Goal: Check status: Check status

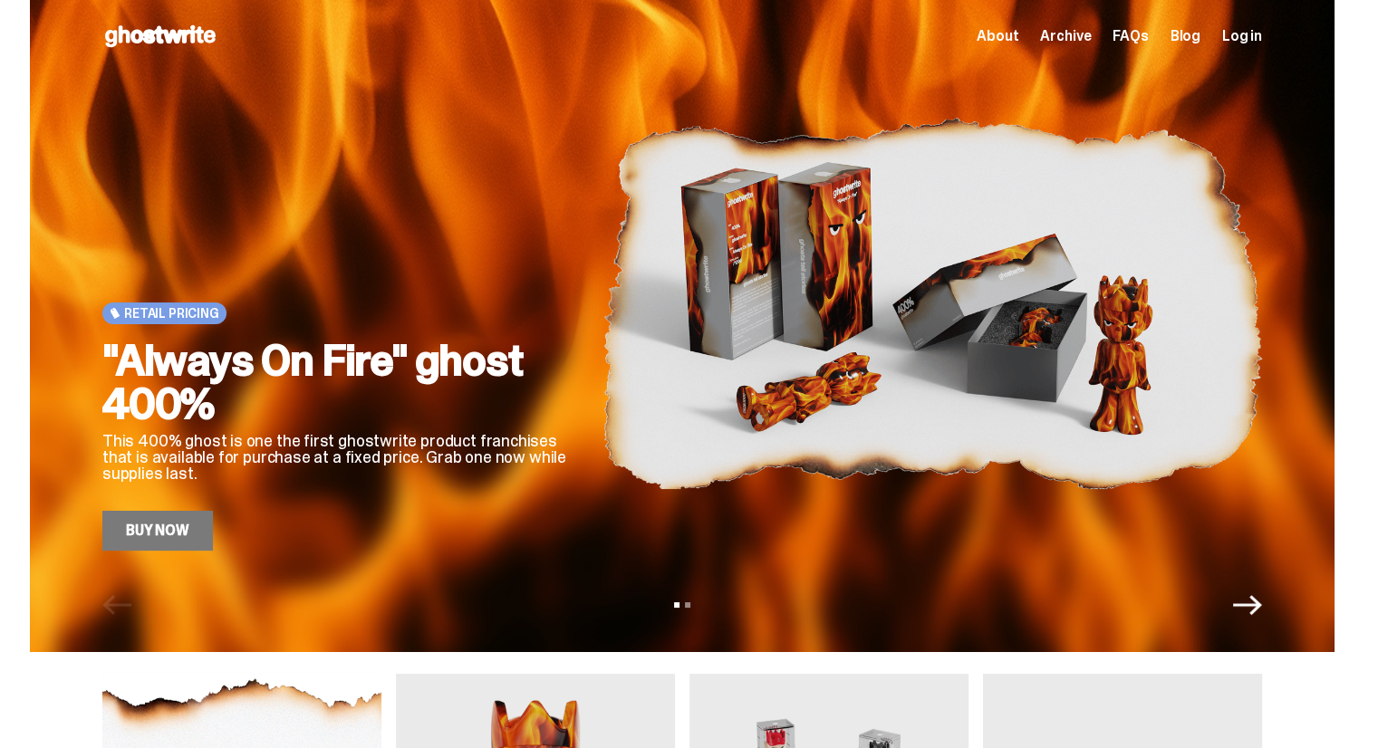
click at [1248, 33] on span "Log in" at bounding box center [1242, 36] width 40 height 14
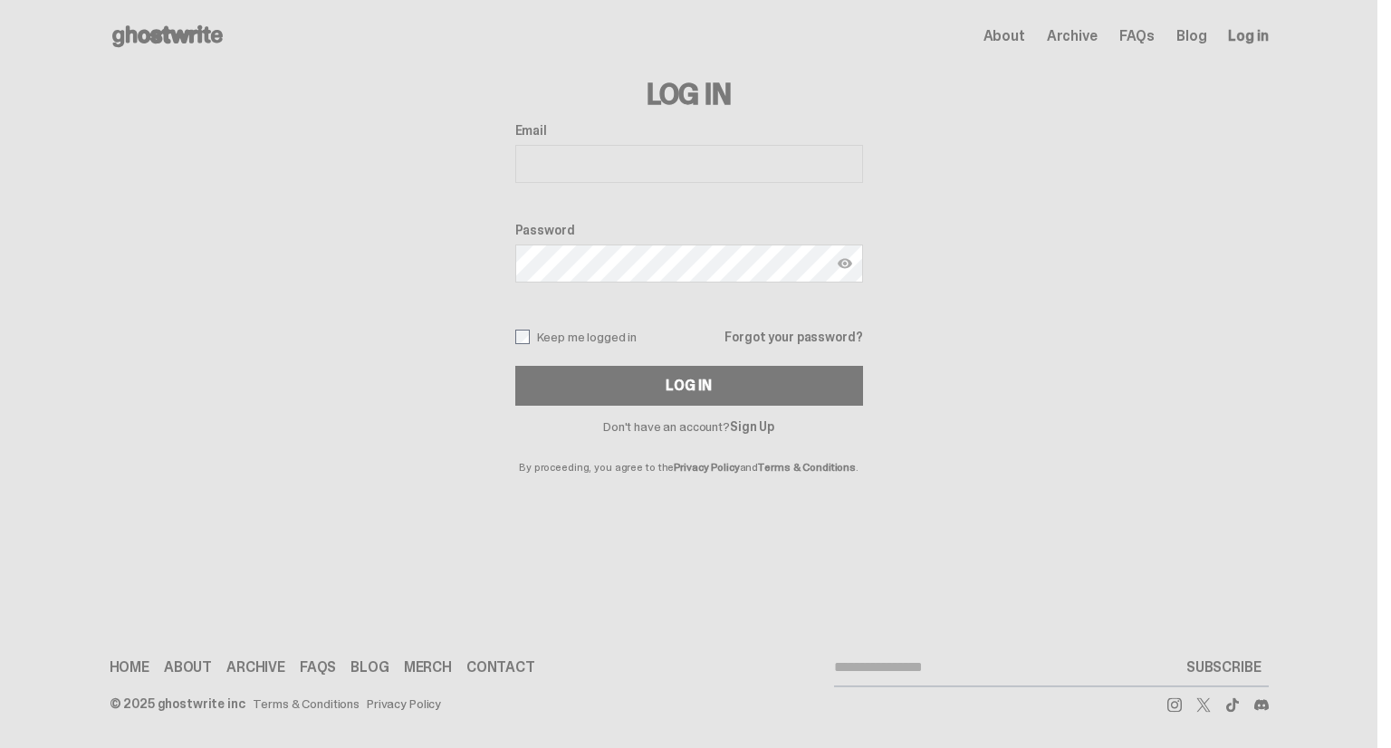
click at [661, 186] on div "Email Password Keep me logged in Forgot your password? Log In" at bounding box center [689, 264] width 348 height 283
click at [649, 167] on input "Email" at bounding box center [689, 164] width 348 height 38
type input "**********"
click at [648, 243] on div "Password" at bounding box center [689, 254] width 348 height 63
click at [515, 366] on button "Log In" at bounding box center [689, 386] width 348 height 40
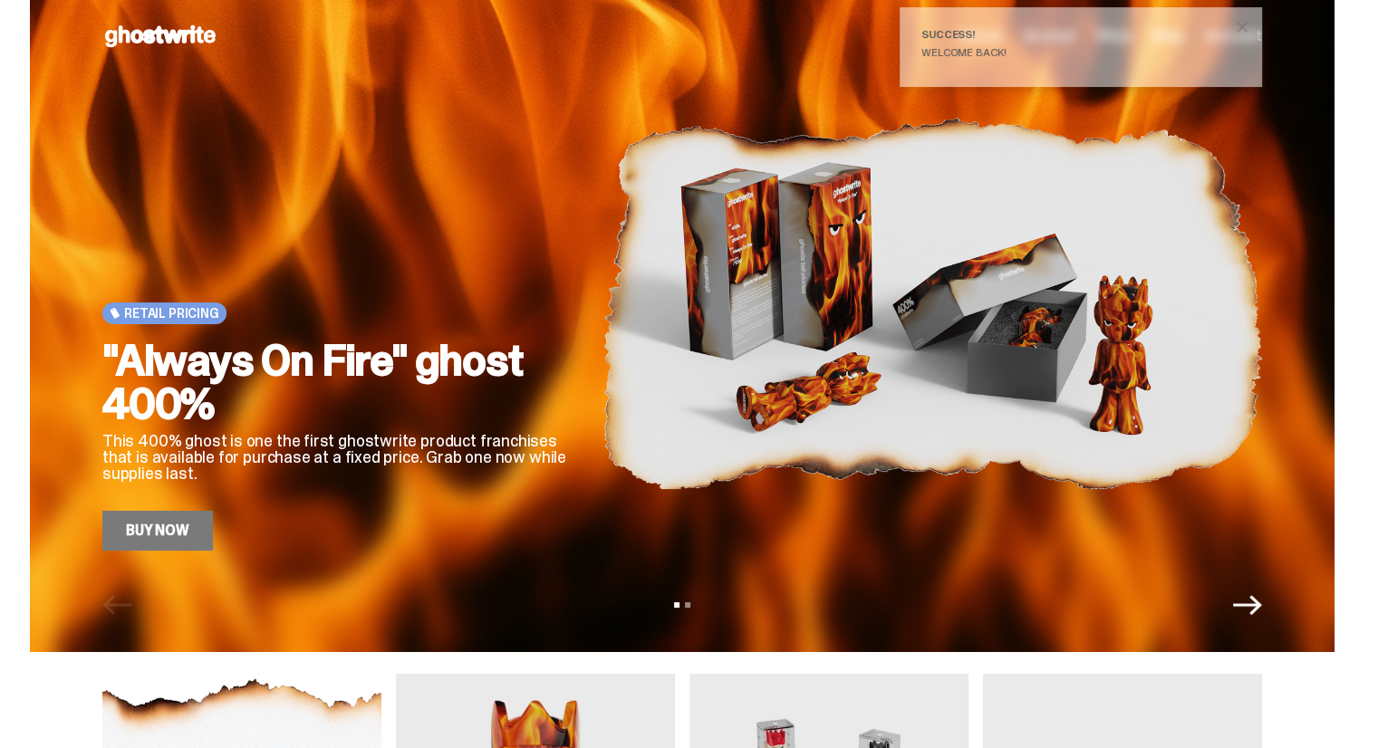
click at [1250, 26] on span "close" at bounding box center [1242, 27] width 18 height 18
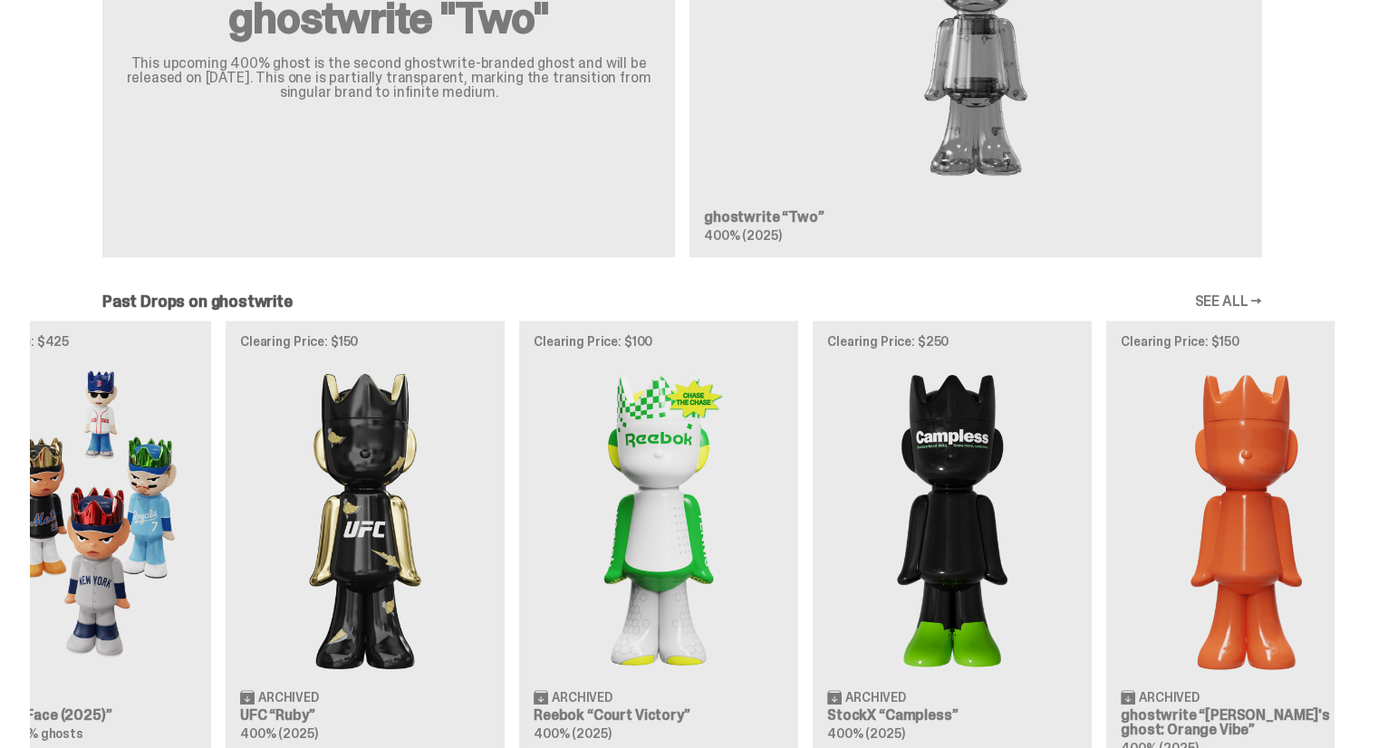
scroll to position [0, 587]
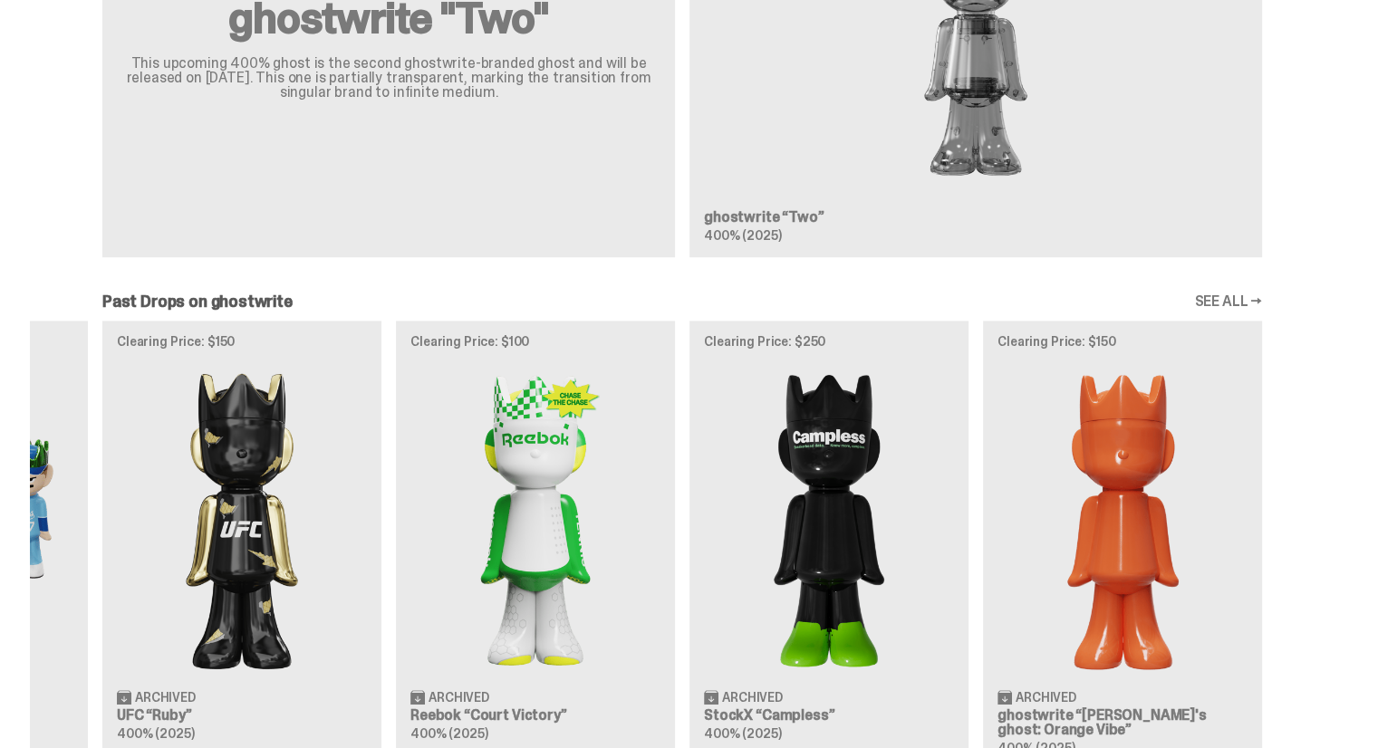
click at [438, 410] on div "Clearing Price: $151 Archived ghostwrite “[PERSON_NAME]'s ghost: [DATE] Green” …" at bounding box center [682, 545] width 1304 height 449
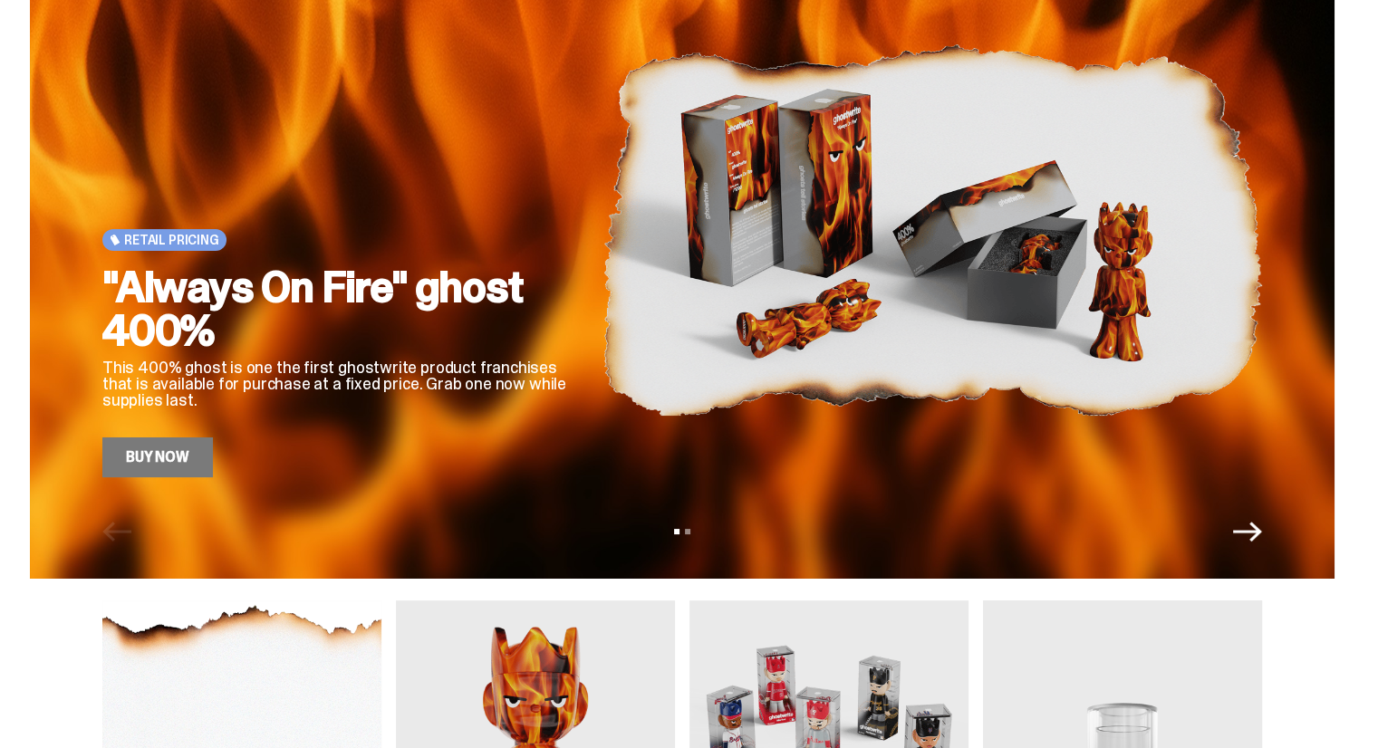
scroll to position [0, 0]
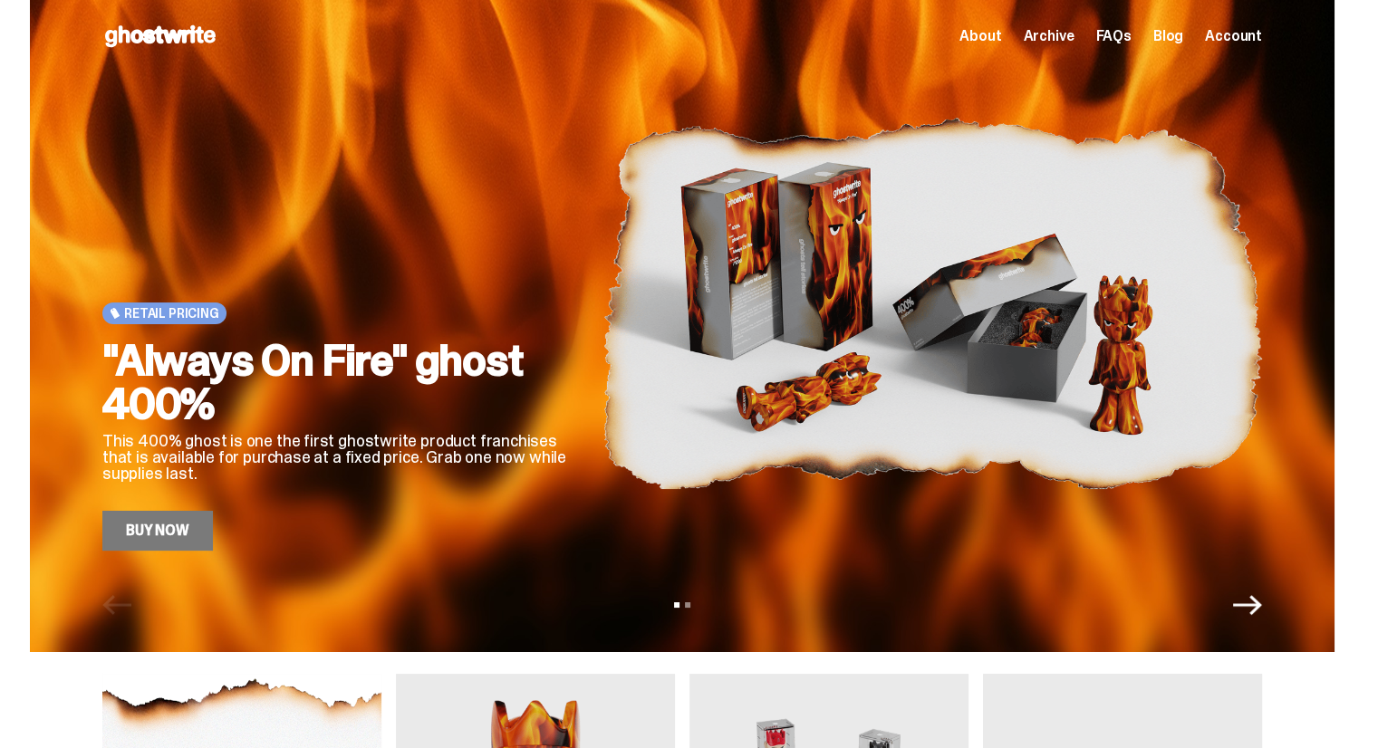
click at [1238, 37] on span "Account" at bounding box center [1233, 36] width 57 height 14
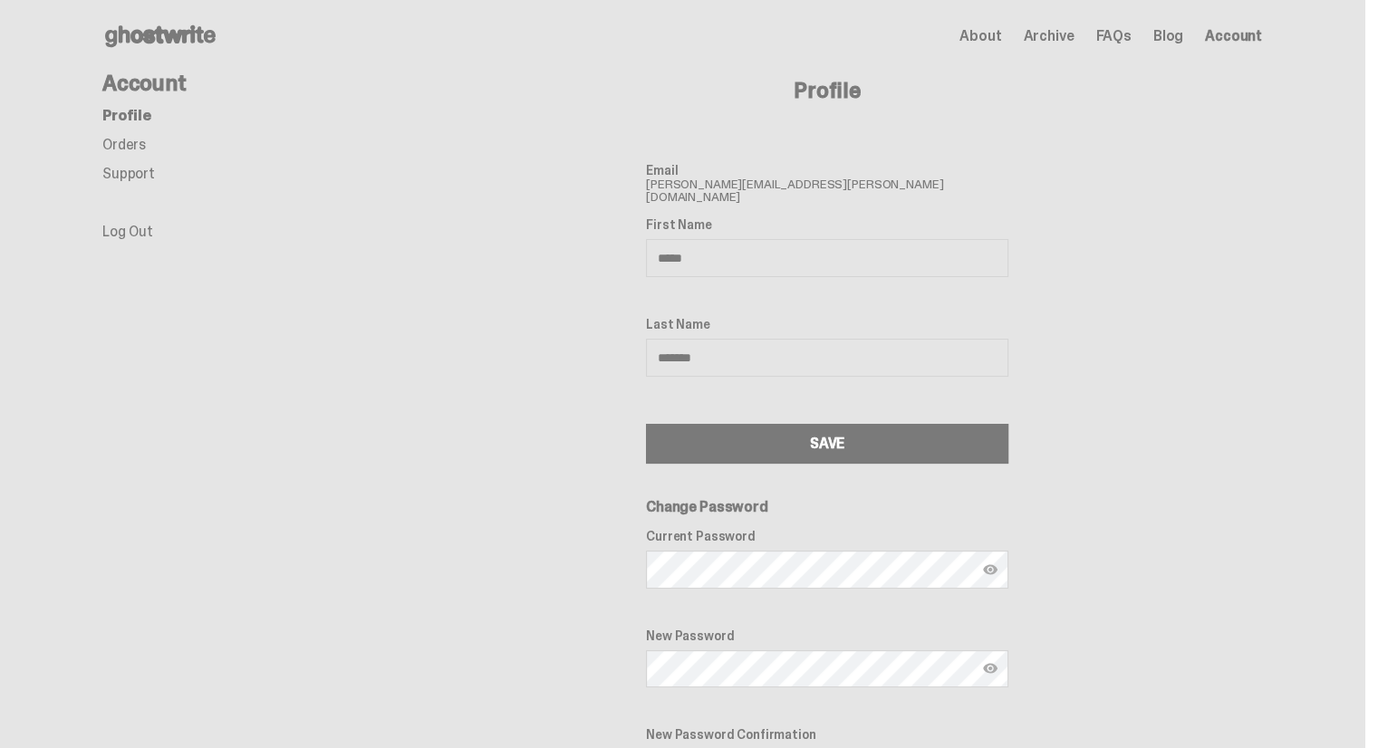
click at [132, 139] on link "Orders" at bounding box center [123, 144] width 43 height 19
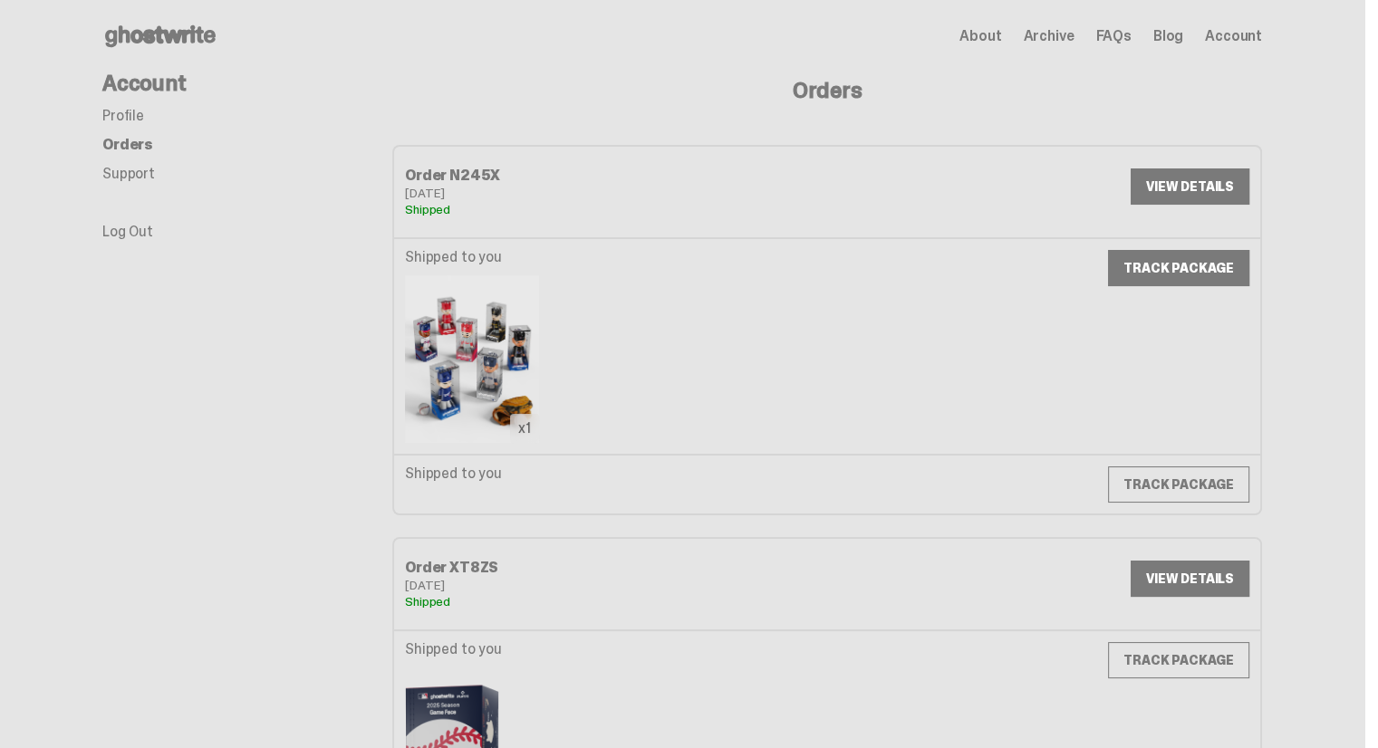
click at [1193, 269] on link "TRACK PACKAGE" at bounding box center [1178, 268] width 141 height 36
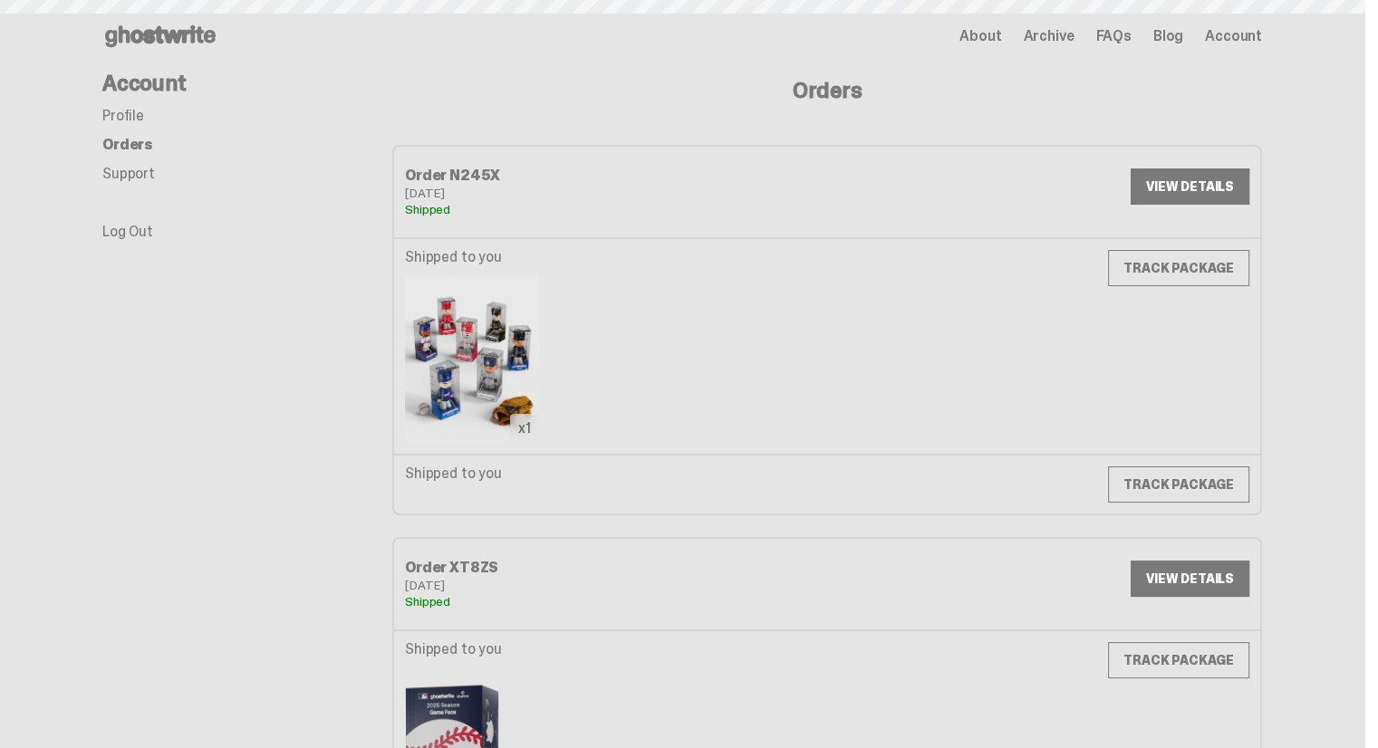
click at [506, 415] on img at bounding box center [472, 359] width 134 height 168
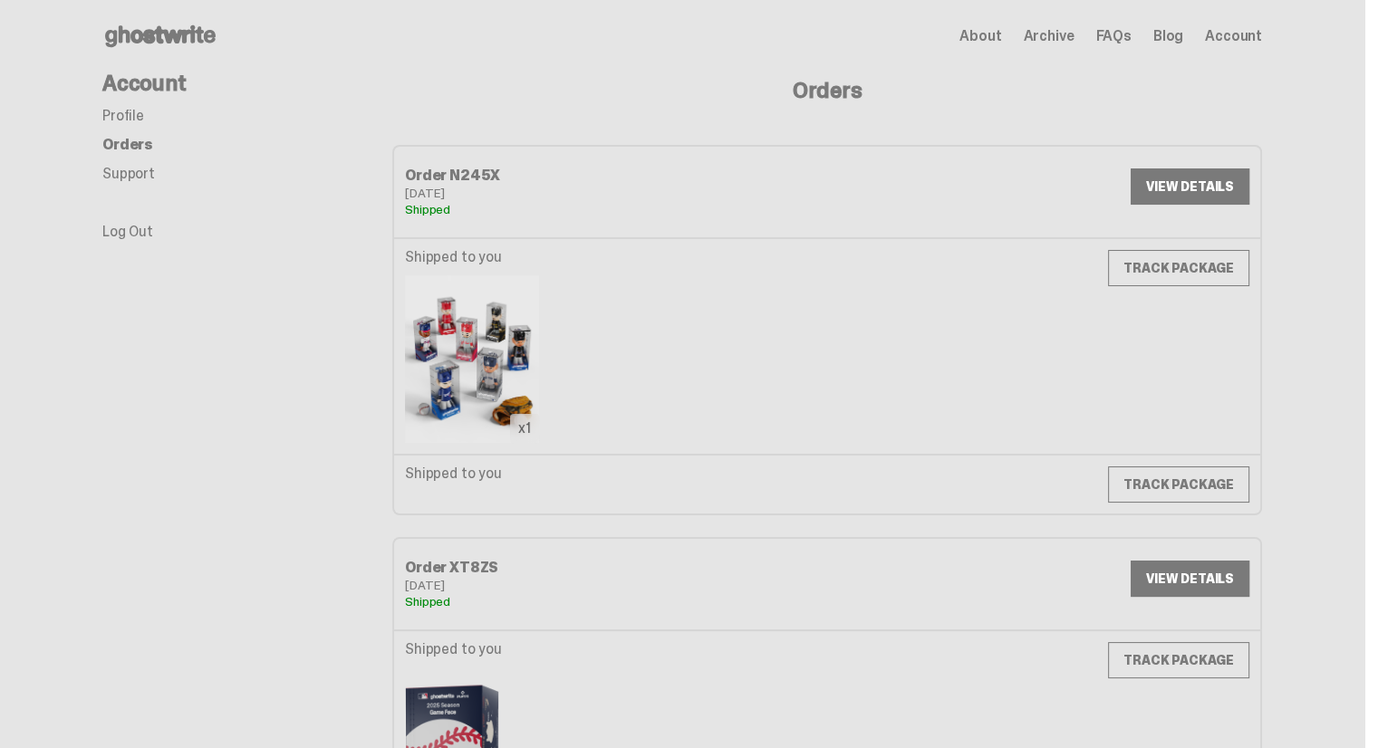
click at [450, 393] on img at bounding box center [472, 359] width 134 height 168
click at [464, 340] on img at bounding box center [472, 359] width 134 height 168
click at [509, 419] on img at bounding box center [472, 359] width 134 height 168
click at [521, 428] on div "x1" at bounding box center [524, 428] width 29 height 29
click at [1149, 482] on link "TRACK PACKAGE" at bounding box center [1178, 484] width 141 height 36
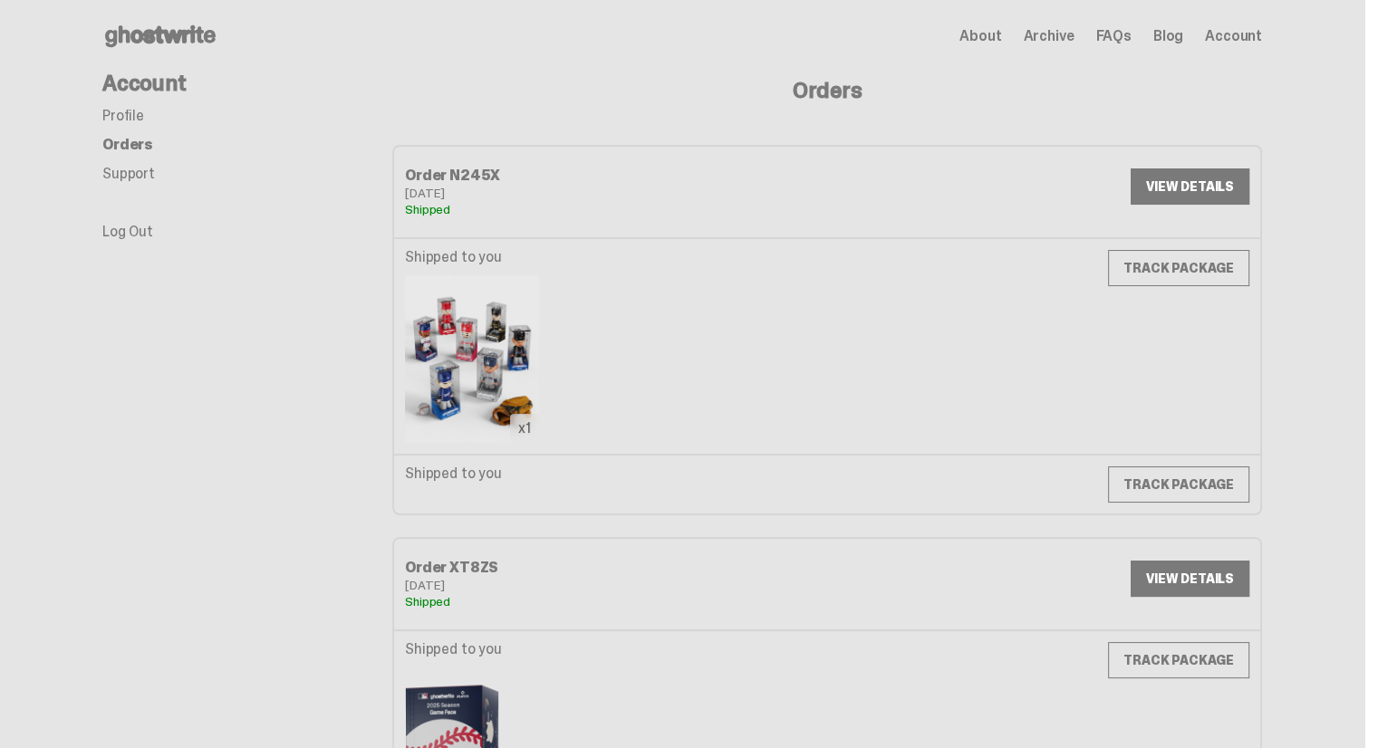
click at [456, 360] on img at bounding box center [472, 359] width 134 height 168
click at [1192, 186] on link "VIEW DETAILS" at bounding box center [1189, 186] width 119 height 36
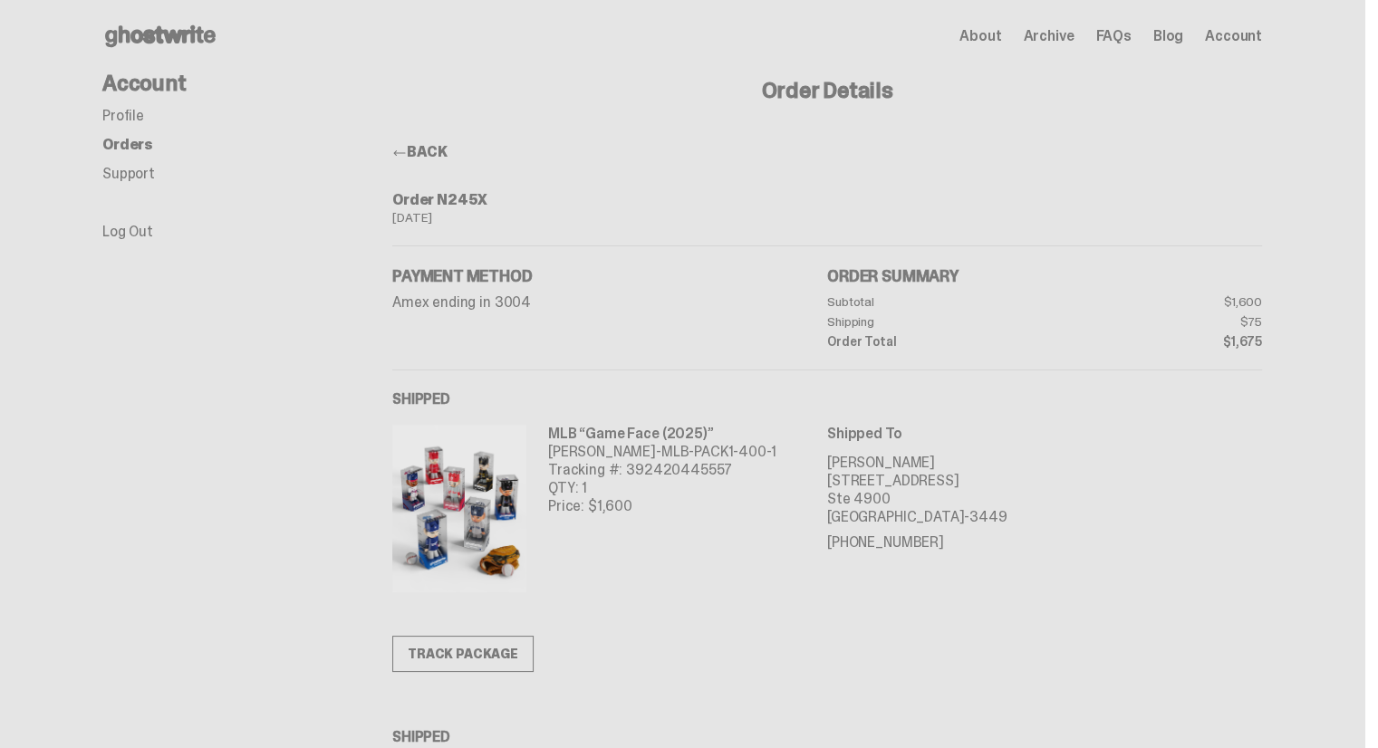
click at [137, 29] on icon at bounding box center [160, 36] width 116 height 29
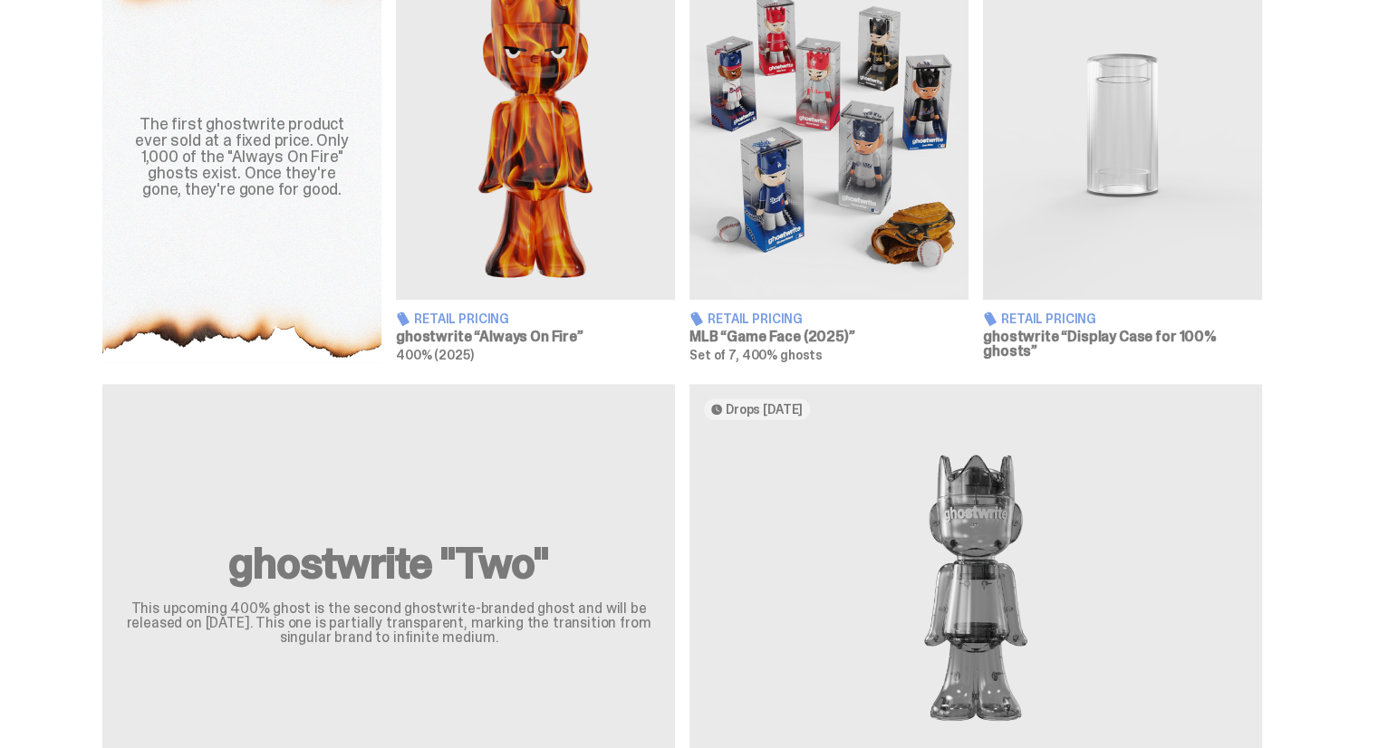
scroll to position [725, 0]
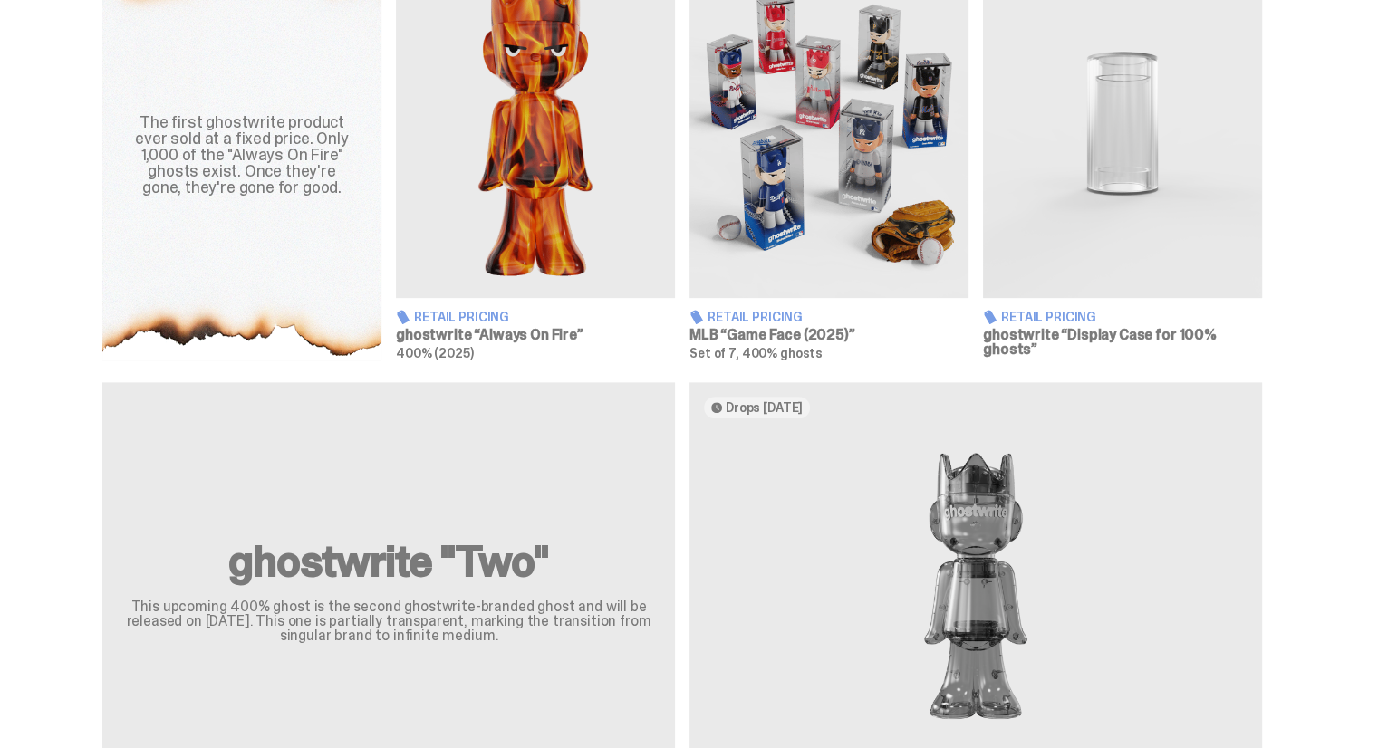
click at [714, 163] on img at bounding box center [828, 123] width 279 height 349
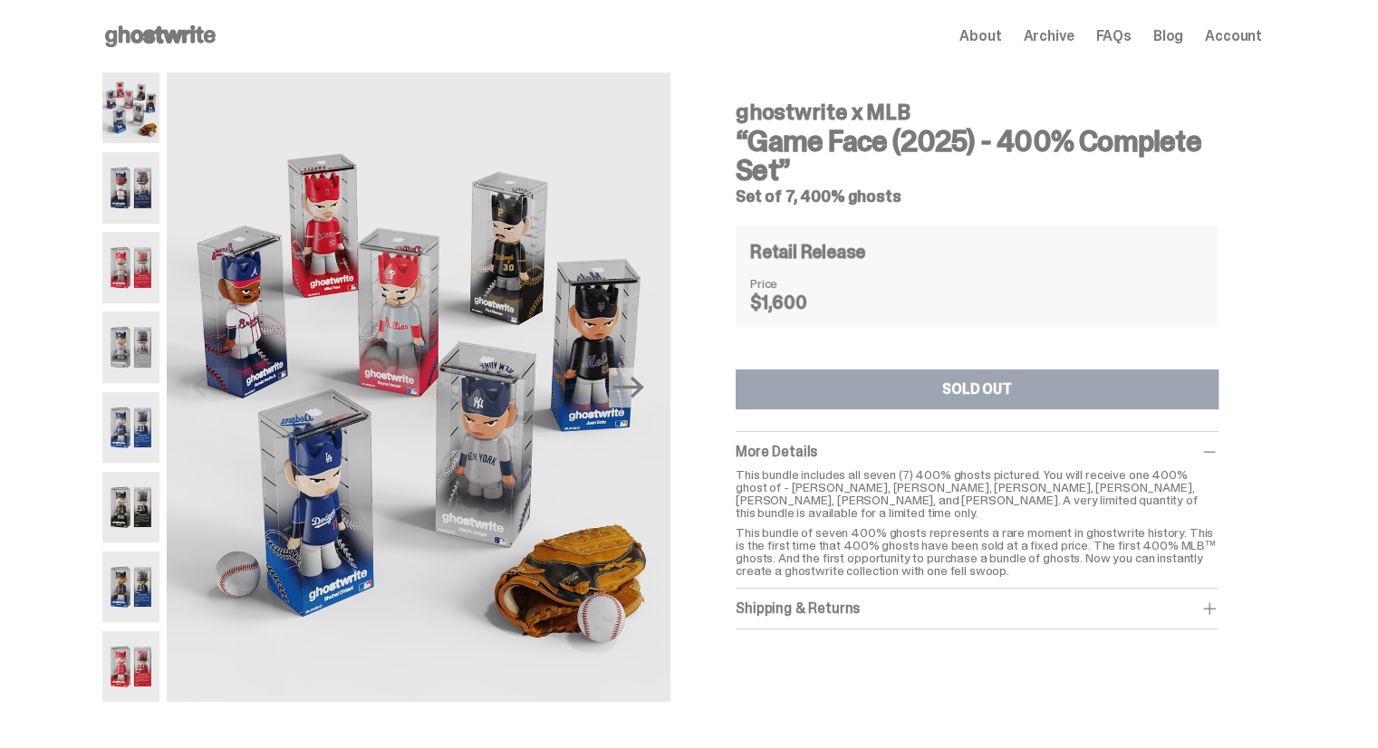
scroll to position [272, 0]
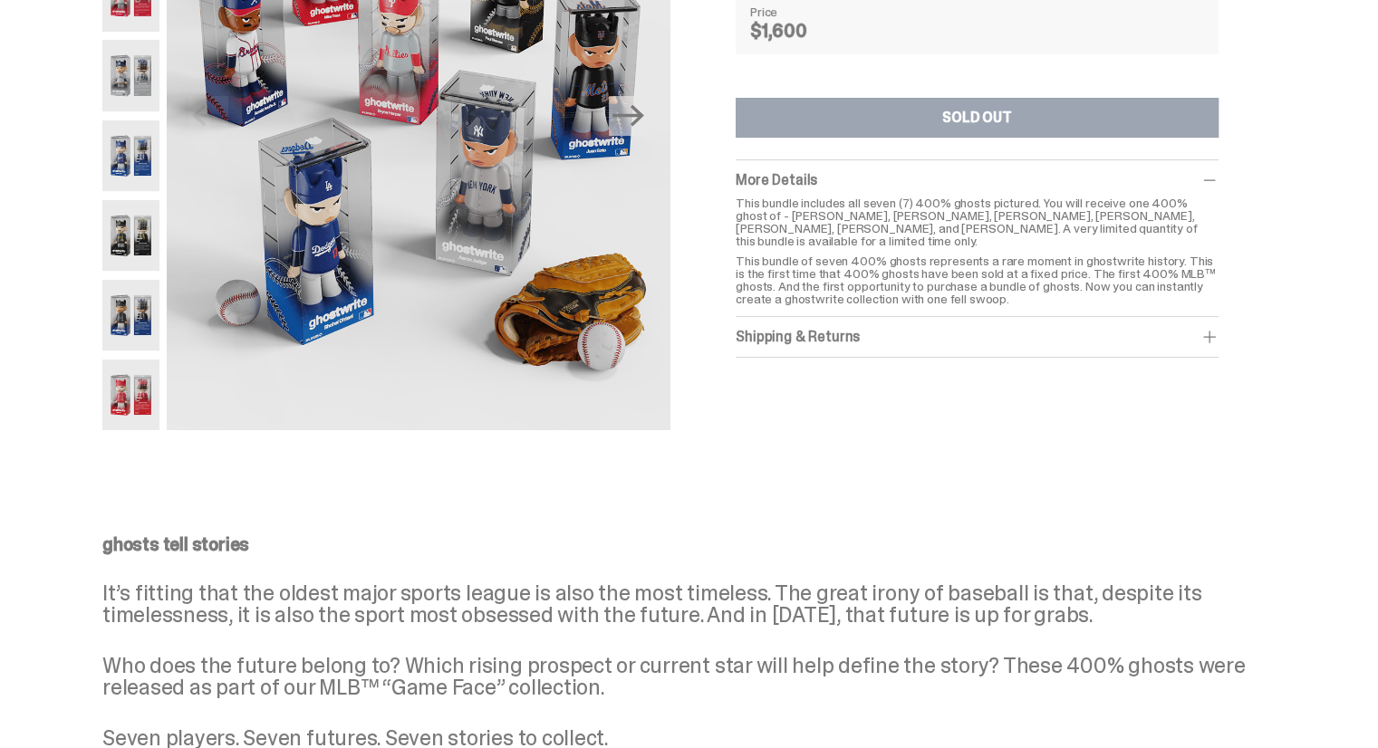
click at [1144, 328] on div "Shipping & Returns" at bounding box center [977, 337] width 483 height 18
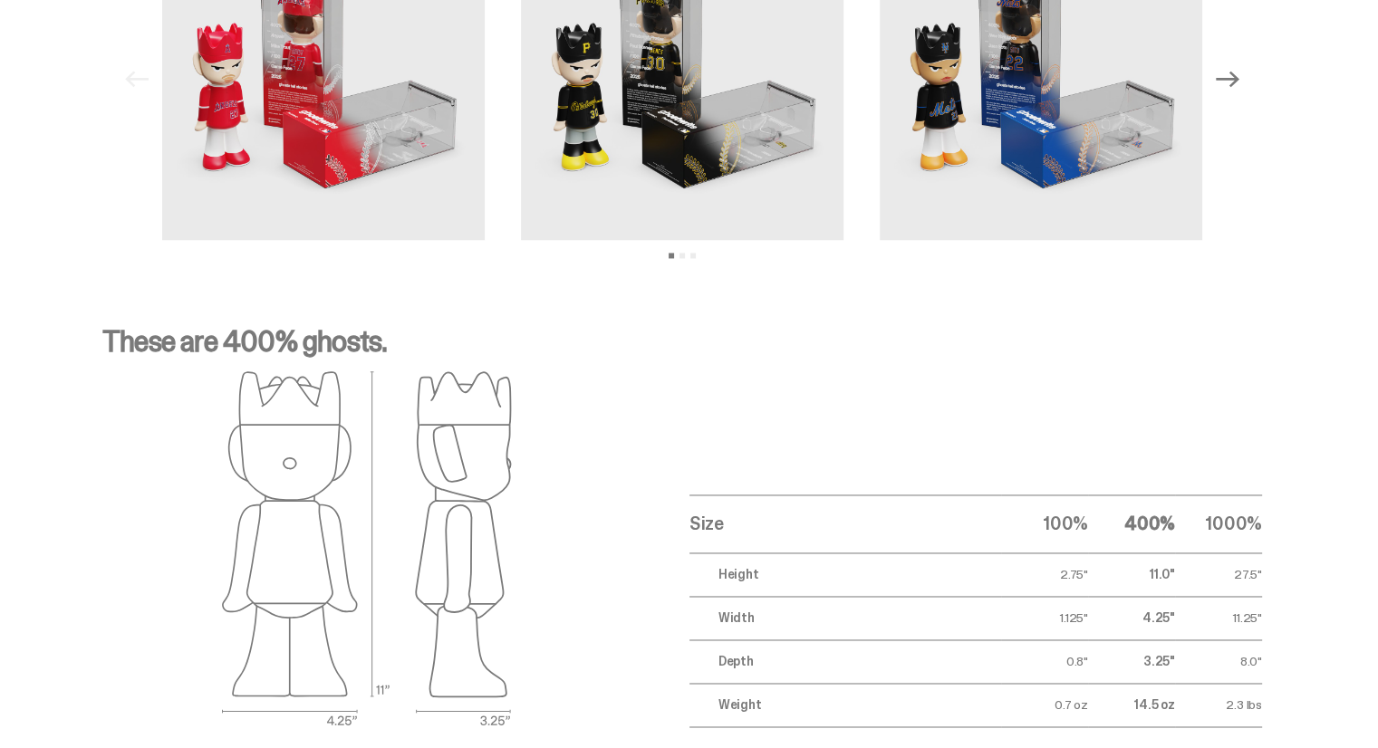
scroll to position [2898, 0]
